Goal: Information Seeking & Learning: Learn about a topic

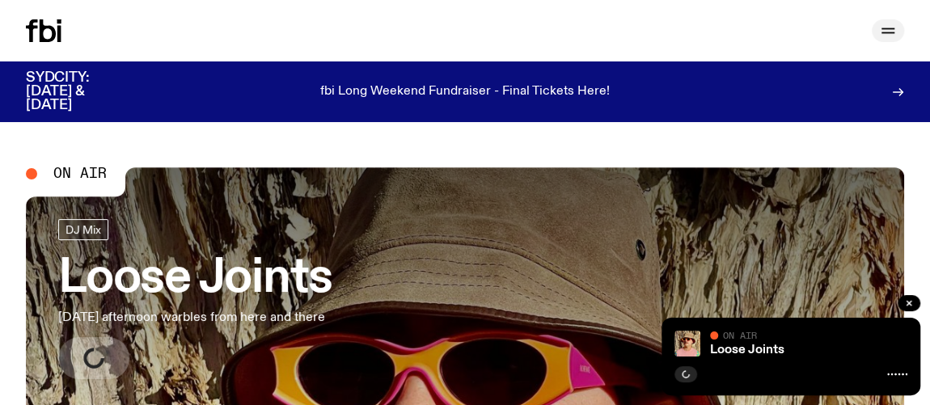
click at [882, 23] on icon "button" at bounding box center [887, 30] width 19 height 19
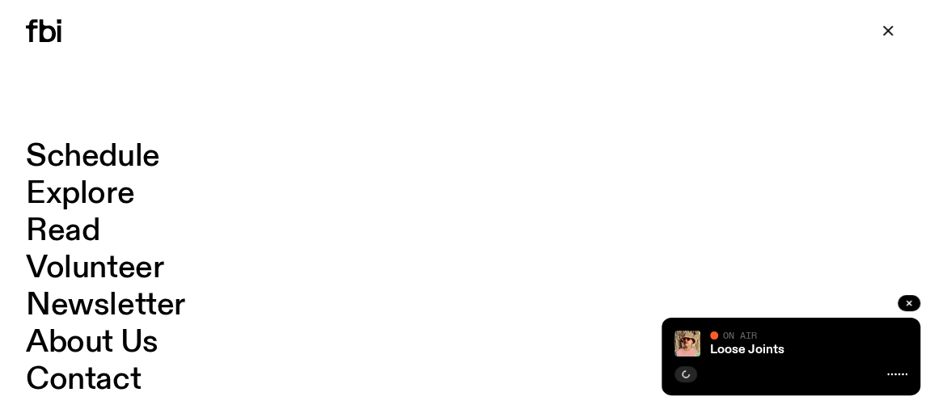
click at [61, 152] on link "Schedule" at bounding box center [93, 156] width 134 height 31
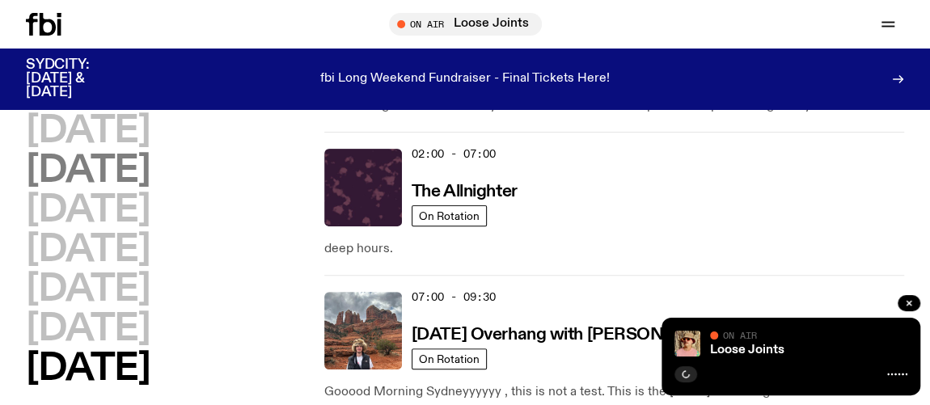
scroll to position [216, 0]
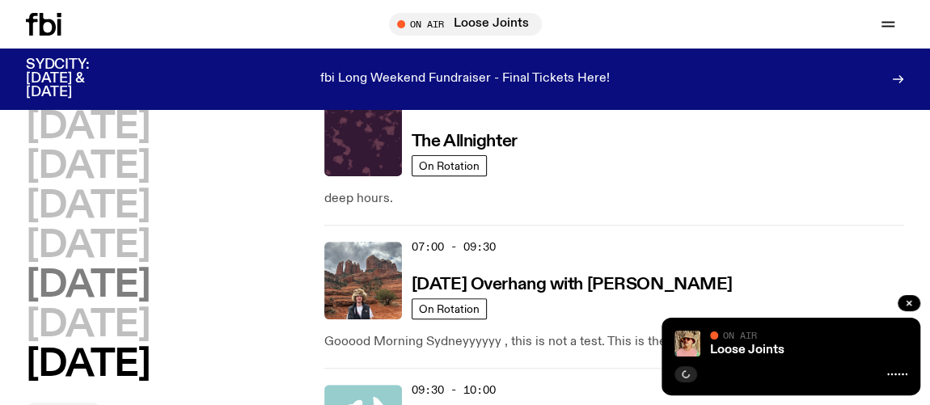
click at [110, 273] on h2 "[DATE]" at bounding box center [88, 286] width 124 height 36
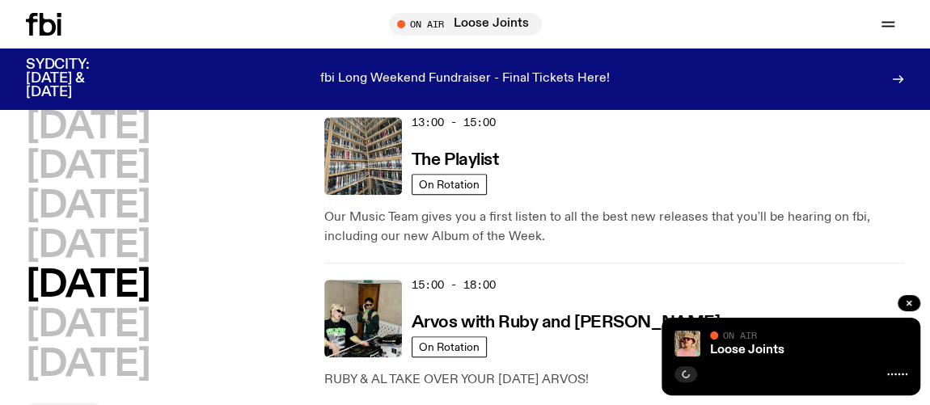
scroll to position [779, 0]
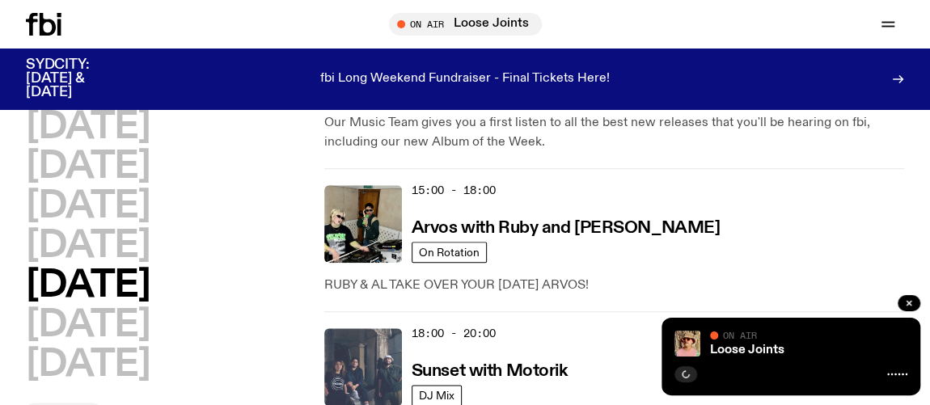
click at [362, 357] on img at bounding box center [363, 367] width 78 height 78
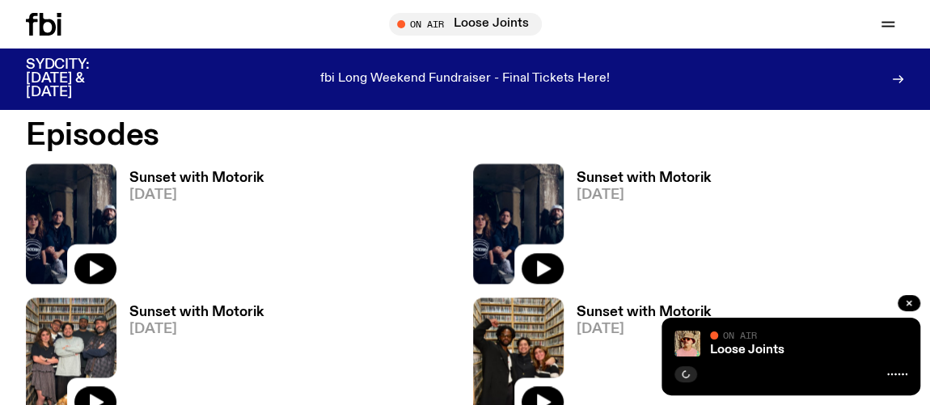
scroll to position [878, 0]
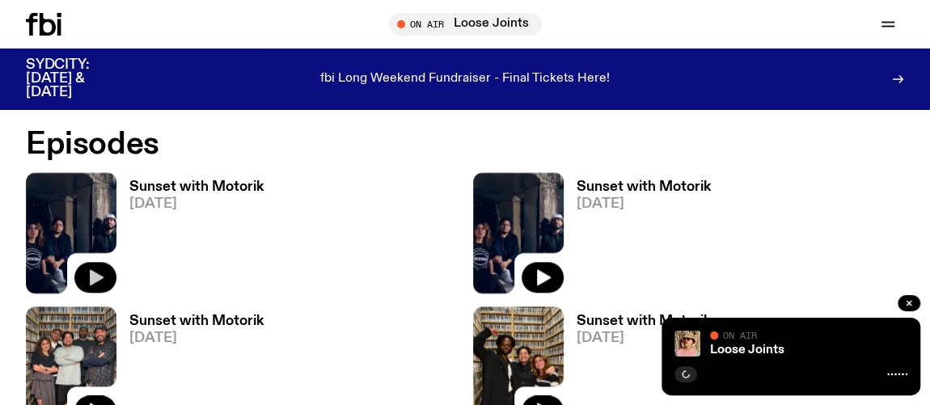
click at [79, 277] on button "button" at bounding box center [95, 277] width 42 height 31
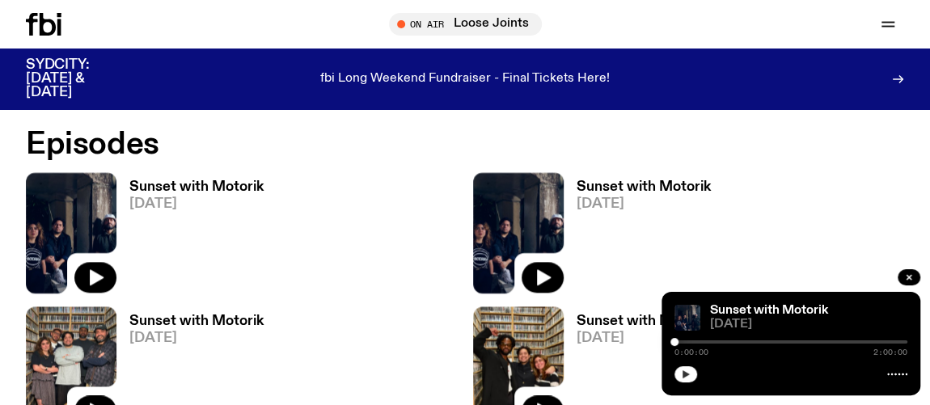
click at [689, 371] on icon "button" at bounding box center [686, 374] width 10 height 10
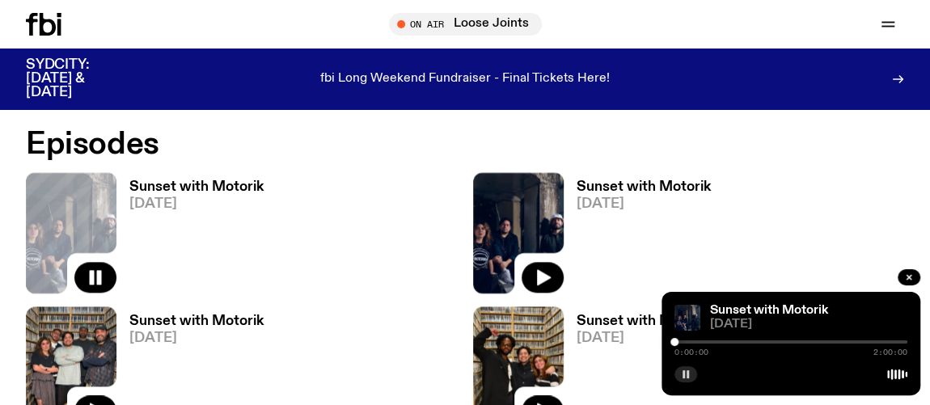
click at [689, 371] on icon "button" at bounding box center [686, 374] width 10 height 10
click at [678, 340] on div at bounding box center [674, 342] width 8 height 8
click at [712, 339] on div at bounding box center [712, 342] width 8 height 8
click at [710, 341] on div at bounding box center [712, 342] width 8 height 8
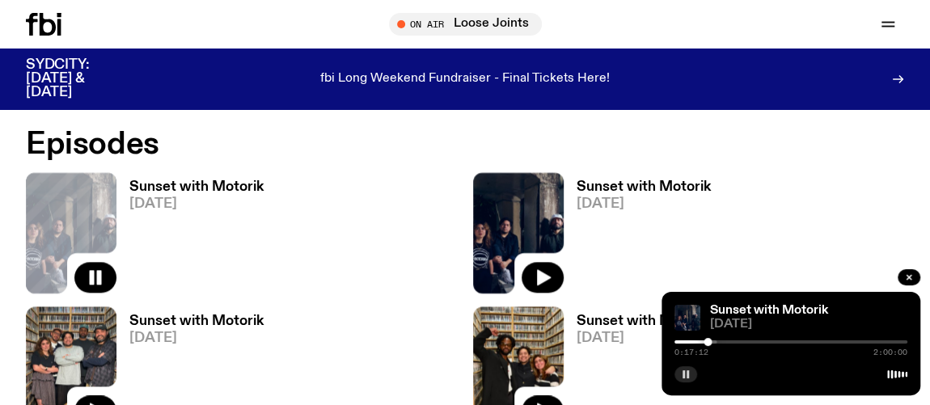
click at [707, 342] on div at bounding box center [707, 342] width 8 height 8
click at [706, 343] on div at bounding box center [707, 342] width 8 height 8
